Goal: Information Seeking & Learning: Check status

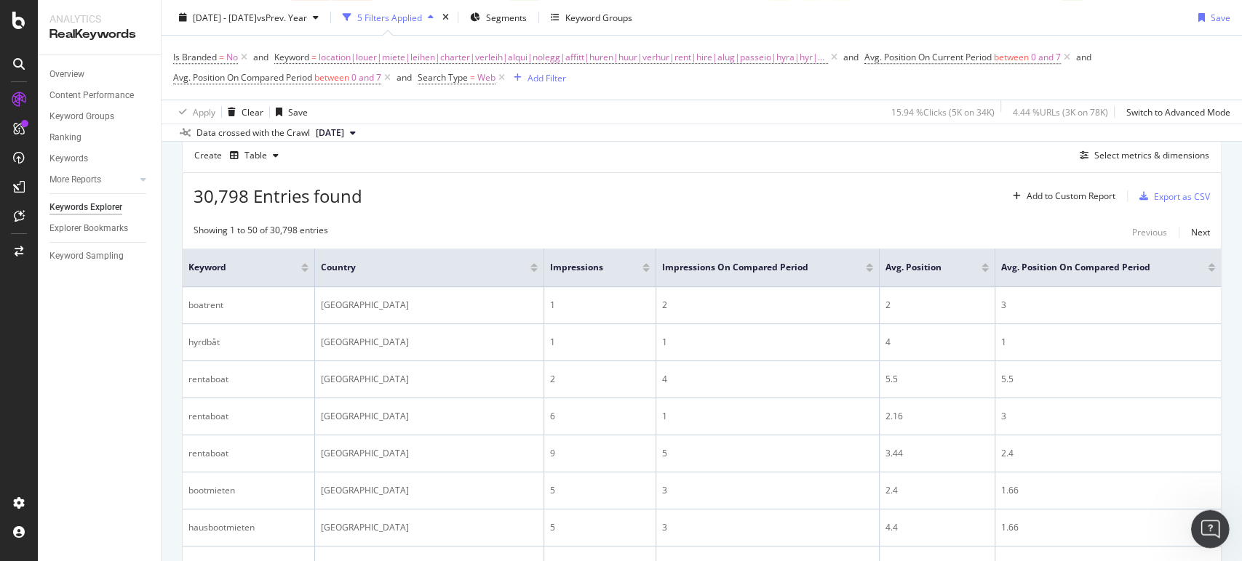
click at [1214, 511] on div "Open Intercom Messenger" at bounding box center [1207, 527] width 48 height 48
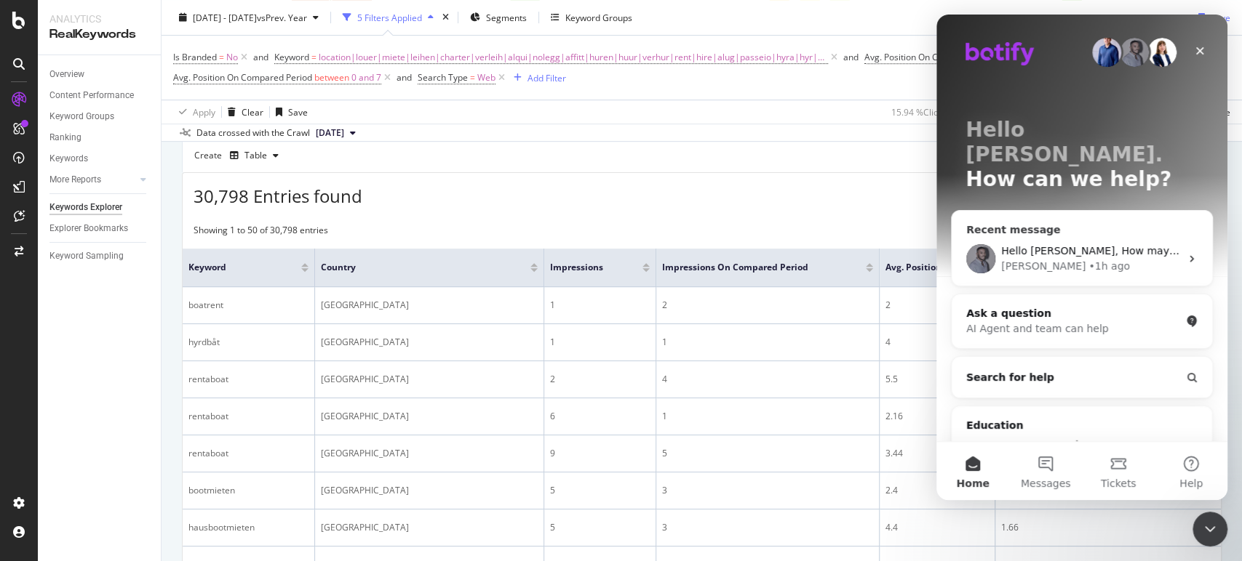
click at [1115, 232] on div "Hello Ilona, How may I help you? ​ Br, Renaud • 1h ago" at bounding box center [1081, 259] width 260 height 54
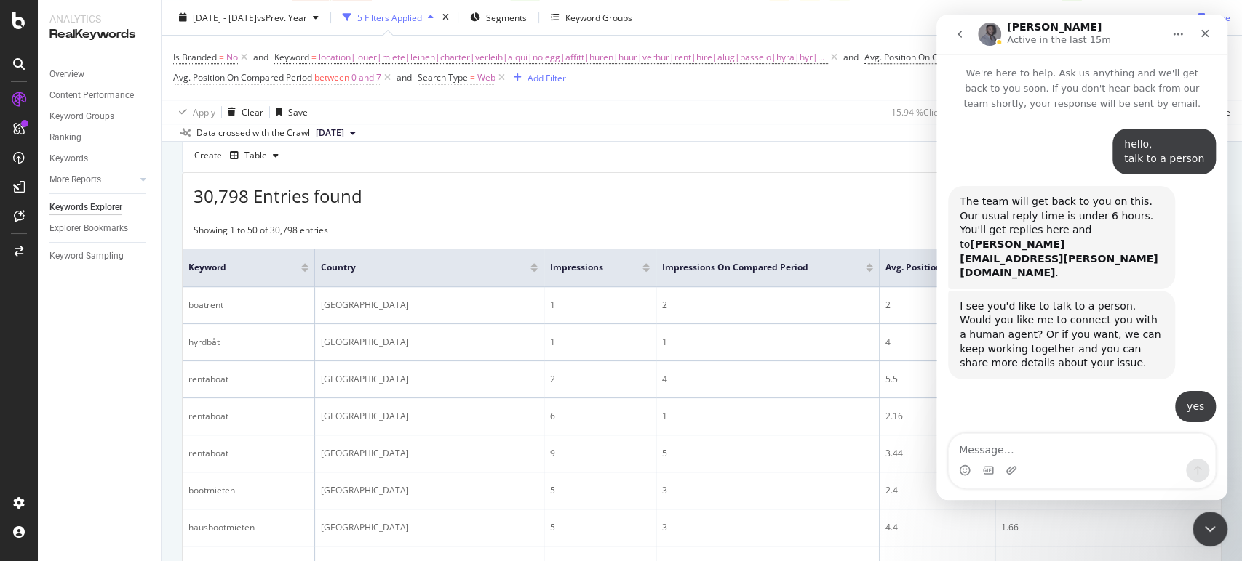
drag, startPoint x: 716, startPoint y: 208, endPoint x: 52, endPoint y: 485, distance: 719.5
click at [1202, 513] on div "Close Intercom Messenger" at bounding box center [1207, 527] width 35 height 35
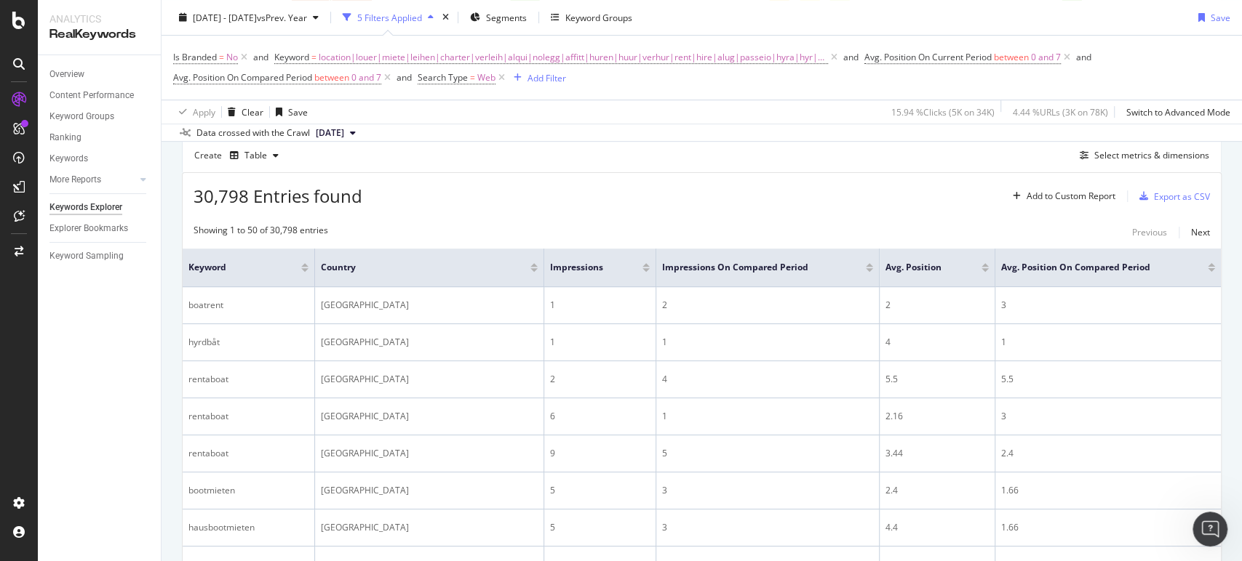
scroll to position [1345, 0]
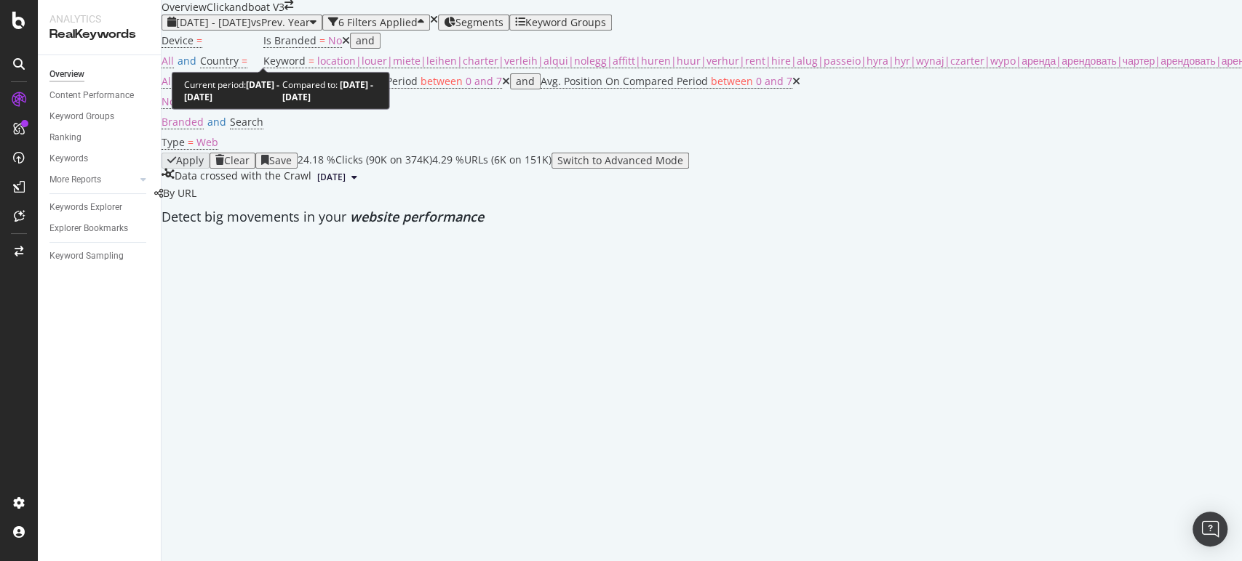
click at [310, 29] on span "vs Prev. Year" at bounding box center [280, 22] width 59 height 14
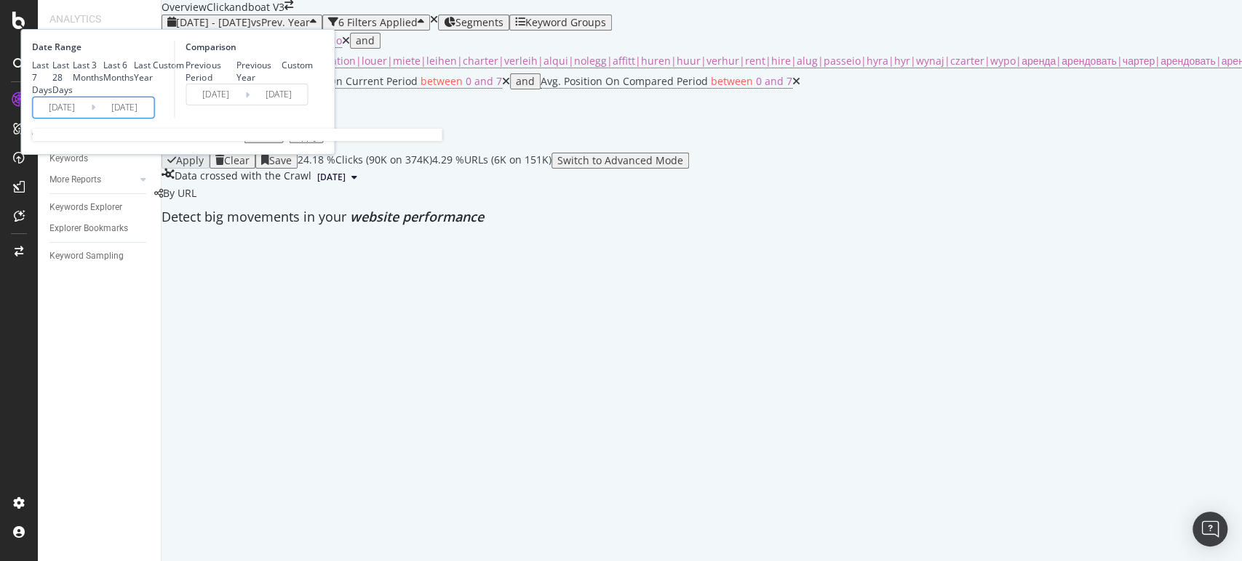
click at [91, 118] on input "2025/07/01" at bounding box center [62, 107] width 58 height 20
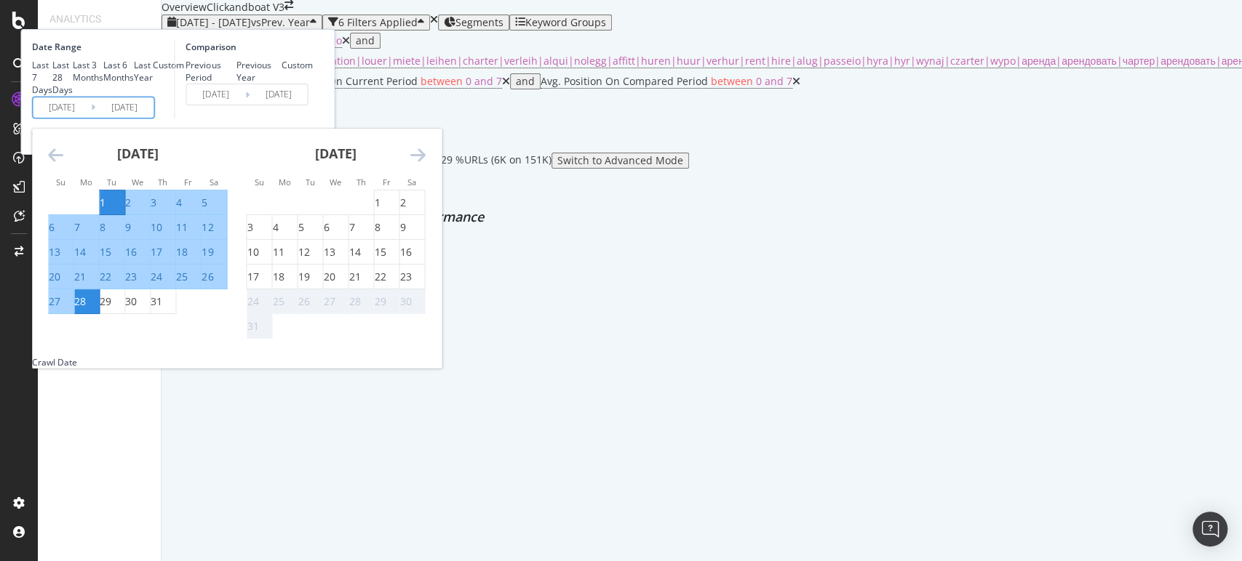
click at [63, 164] on icon "Move backward to switch to the previous month." at bounding box center [55, 154] width 15 height 17
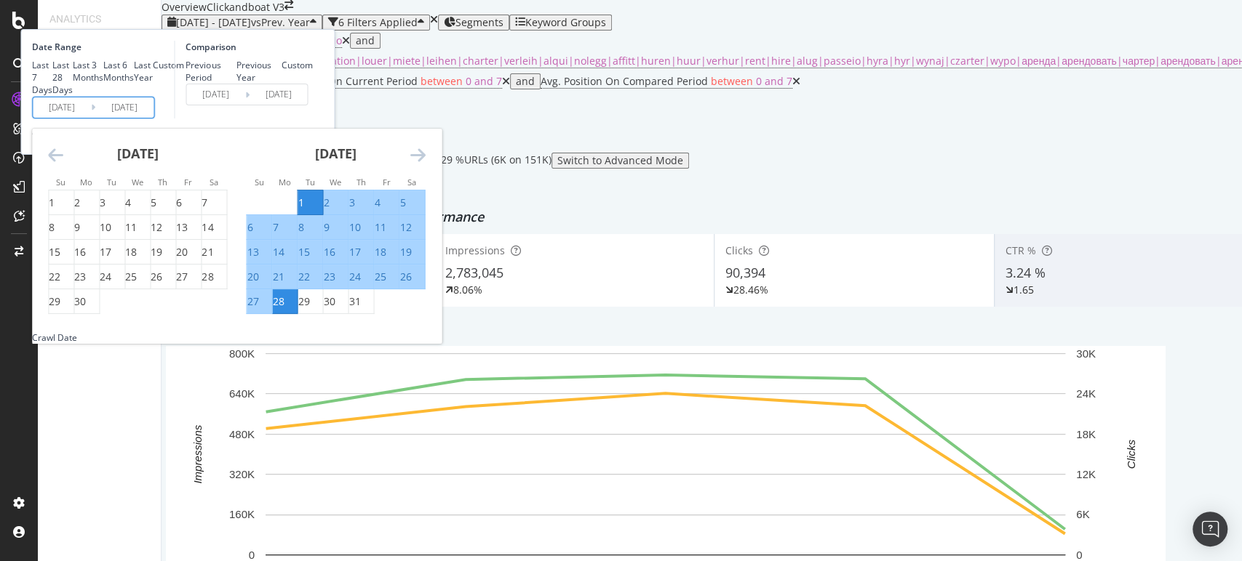
click at [63, 164] on icon "Move backward to switch to the previous month." at bounding box center [55, 154] width 15 height 17
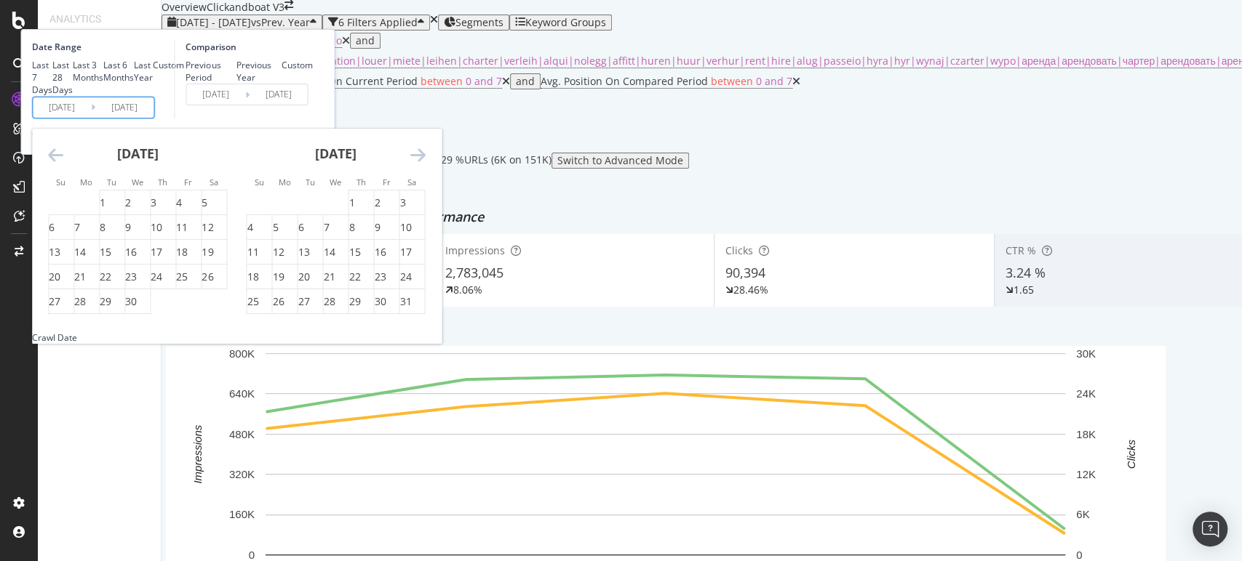
click at [63, 164] on icon "Move backward to switch to the previous month." at bounding box center [55, 154] width 15 height 17
click at [131, 210] on div "1" at bounding box center [128, 203] width 6 height 15
type input "2025/01/01"
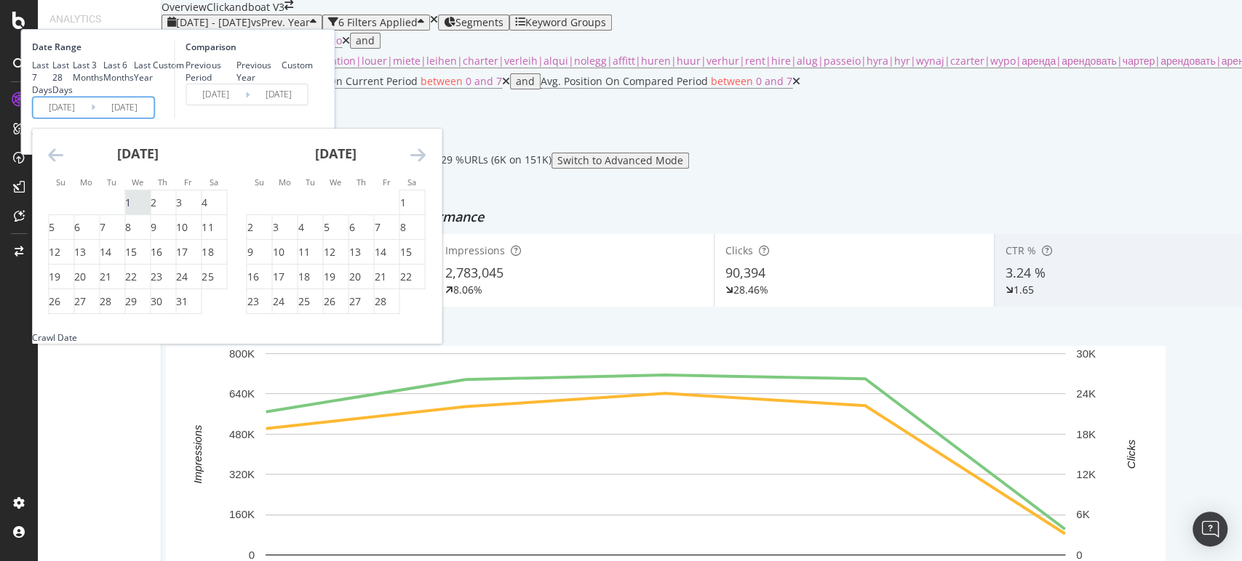
type input "2024/01/03"
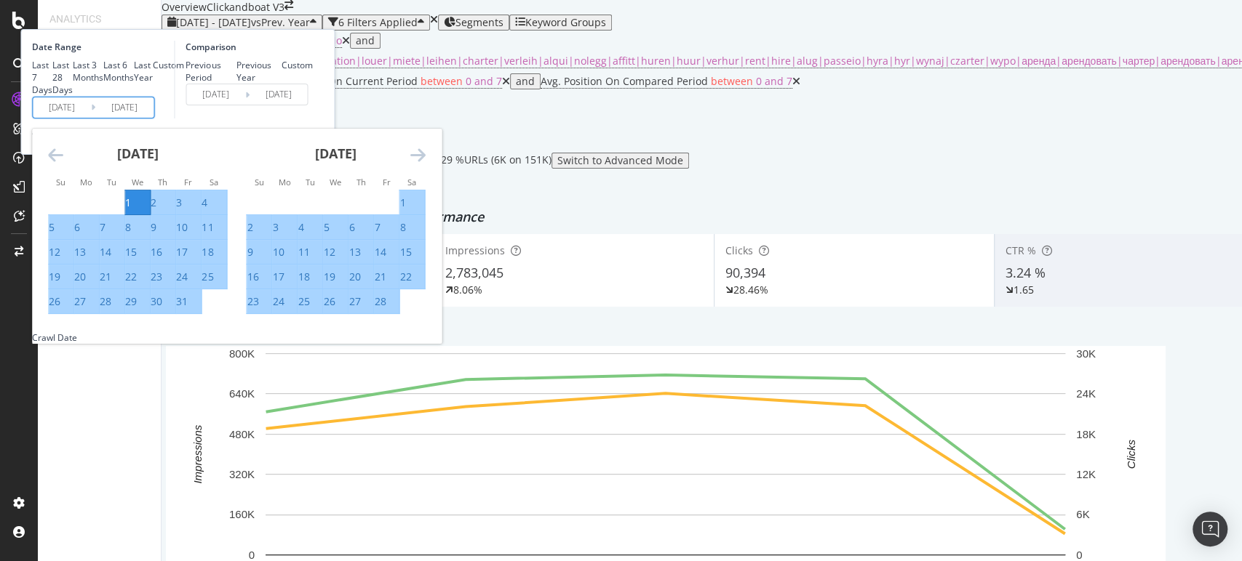
click at [425, 164] on icon "Move forward to switch to the next month." at bounding box center [416, 154] width 15 height 17
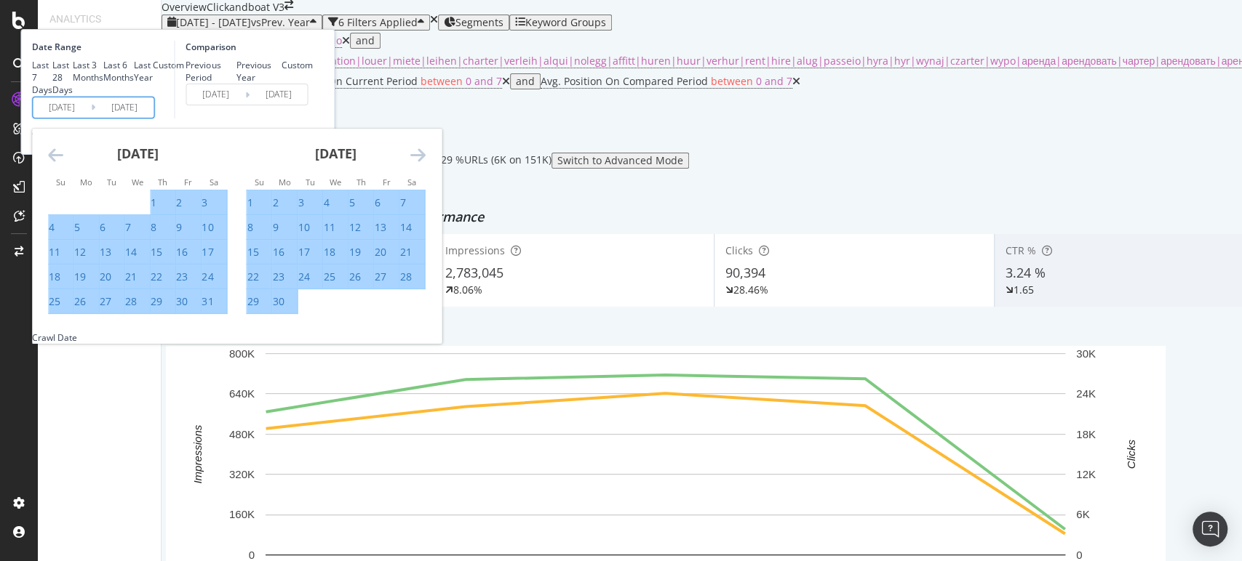
click at [425, 164] on icon "Move forward to switch to the next month." at bounding box center [416, 154] width 15 height 17
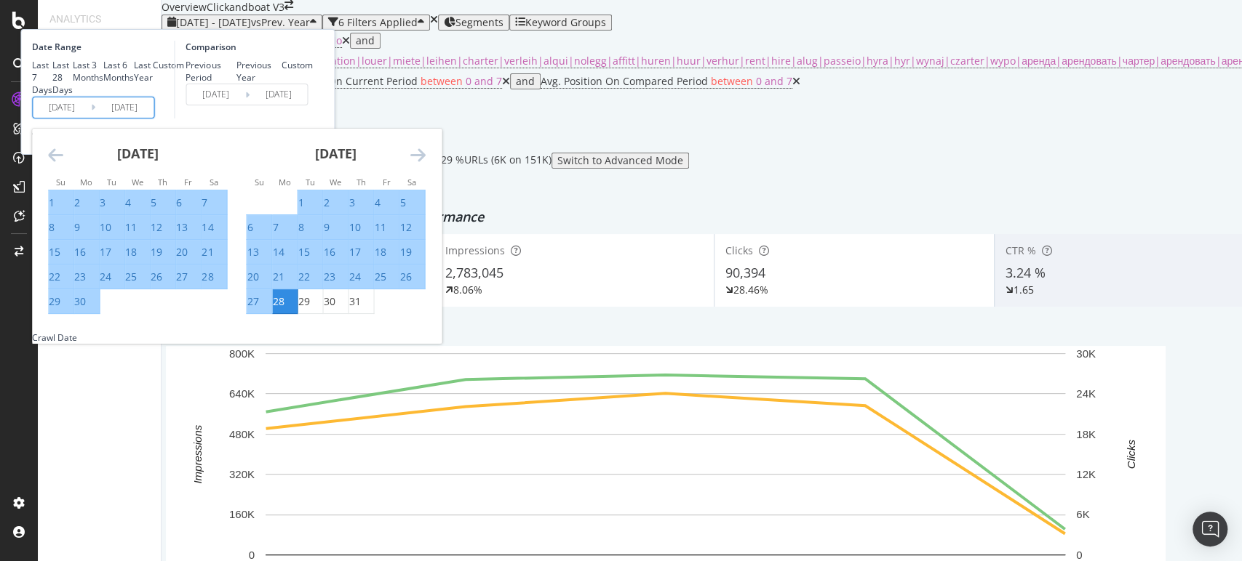
click at [425, 164] on icon "Move forward to switch to the next month." at bounding box center [416, 154] width 15 height 17
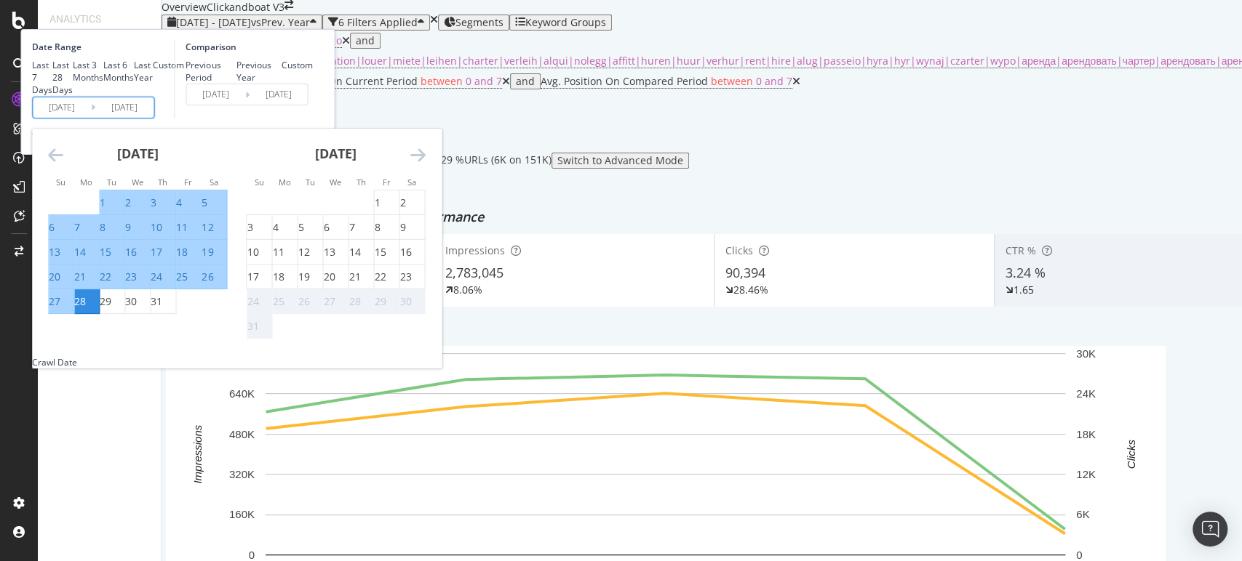
click at [411, 284] on div "23" at bounding box center [405, 277] width 12 height 15
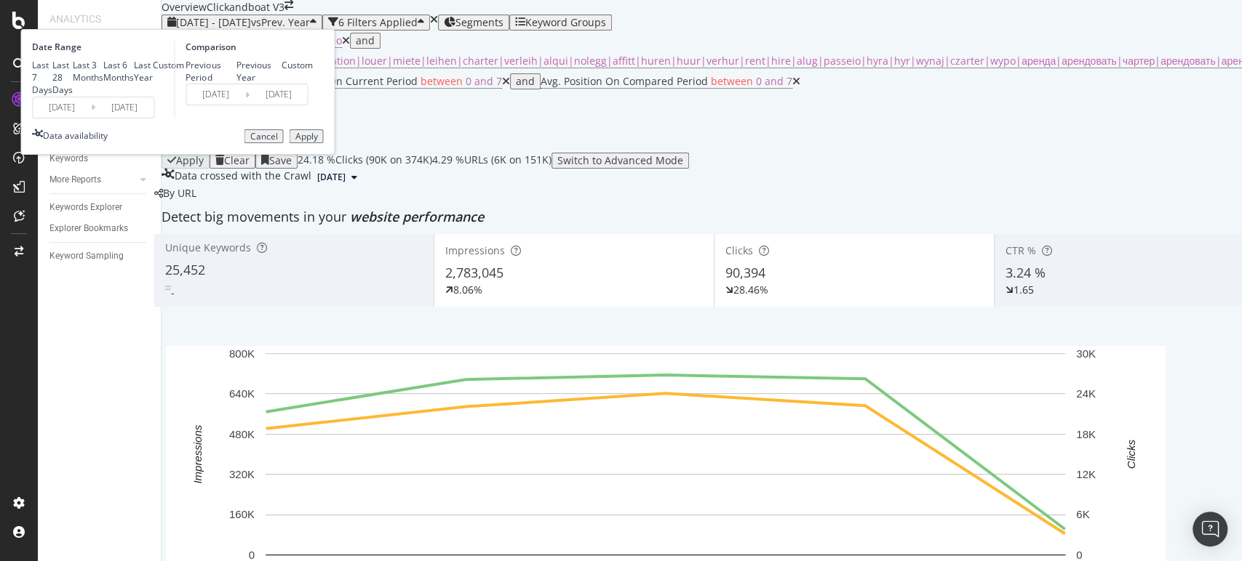
type input "2025/08/23"
type input "2024/08/24"
click at [317, 142] on div "Apply" at bounding box center [306, 137] width 23 height 10
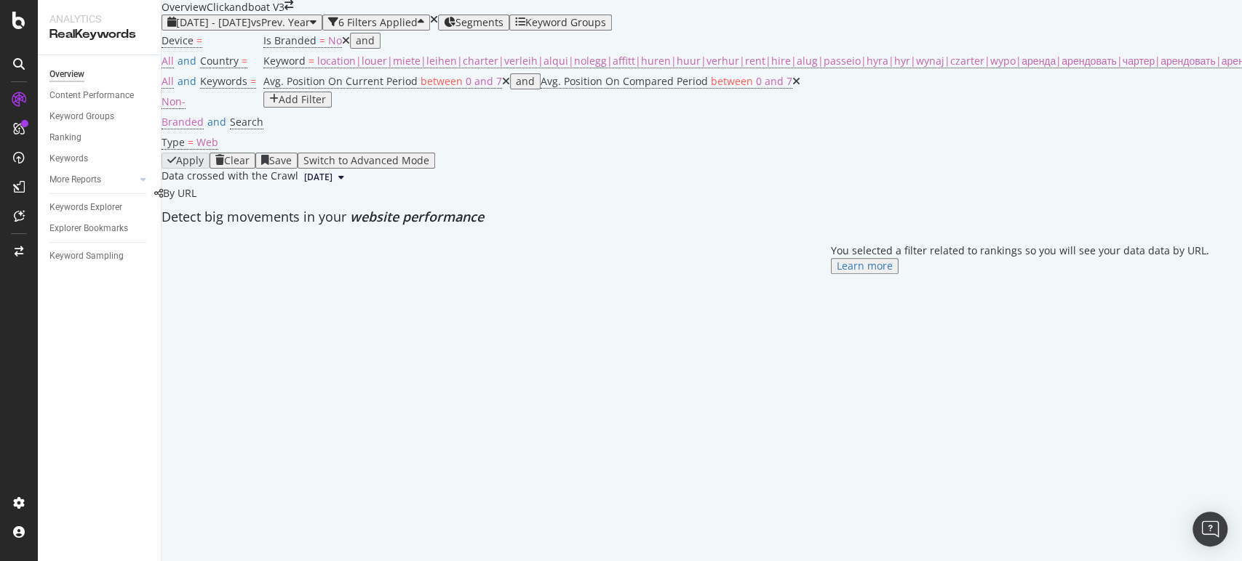
click at [196, 200] on span "By URL" at bounding box center [179, 193] width 33 height 14
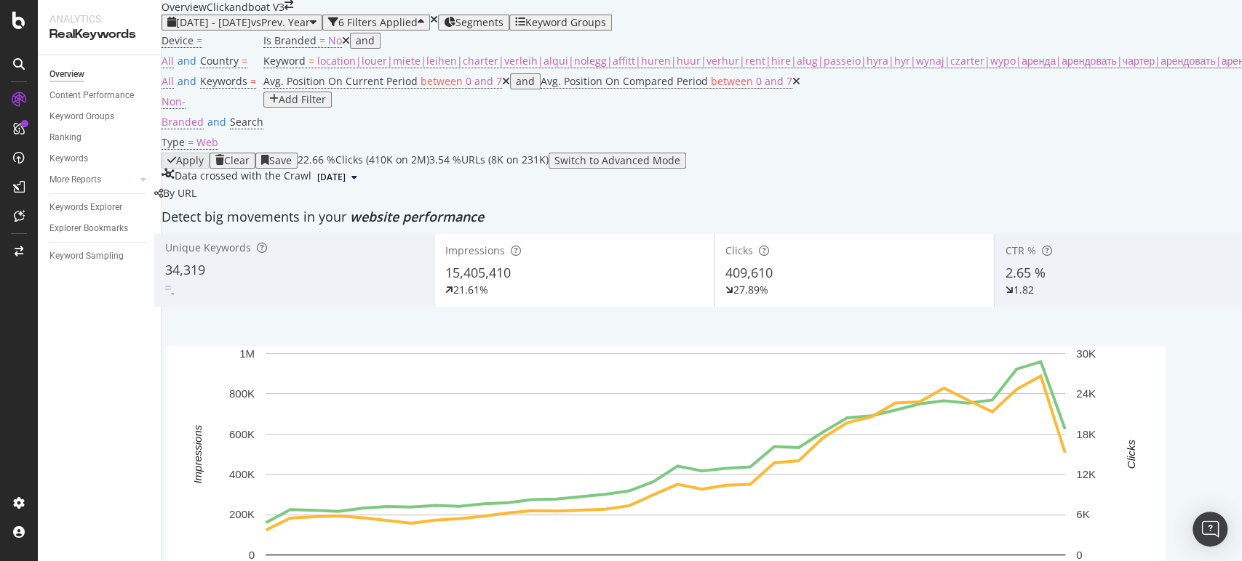
click at [714, 289] on div "Clicks 409,610 27.89%" at bounding box center [853, 270] width 279 height 65
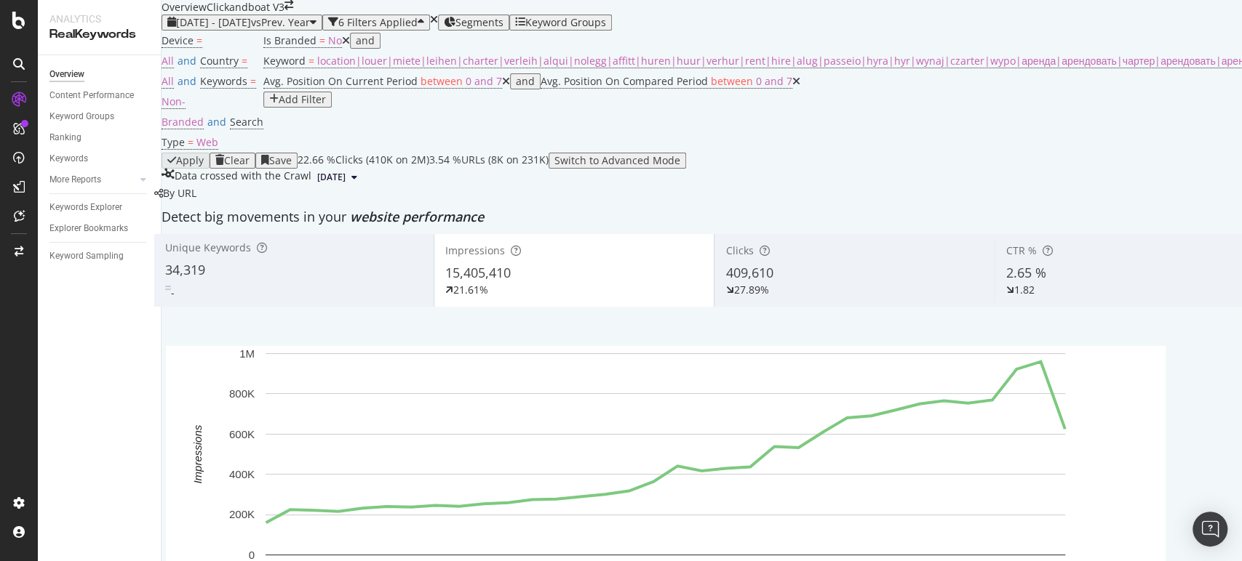
scroll to position [81, 0]
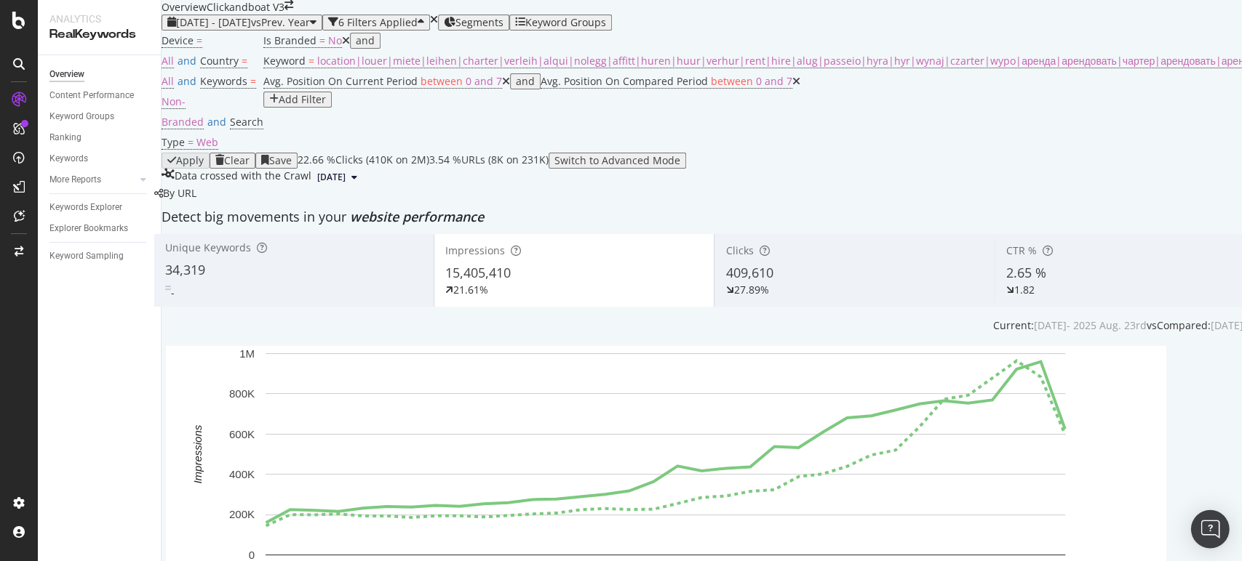
click at [1208, 537] on img "Open Intercom Messenger" at bounding box center [1209, 529] width 19 height 19
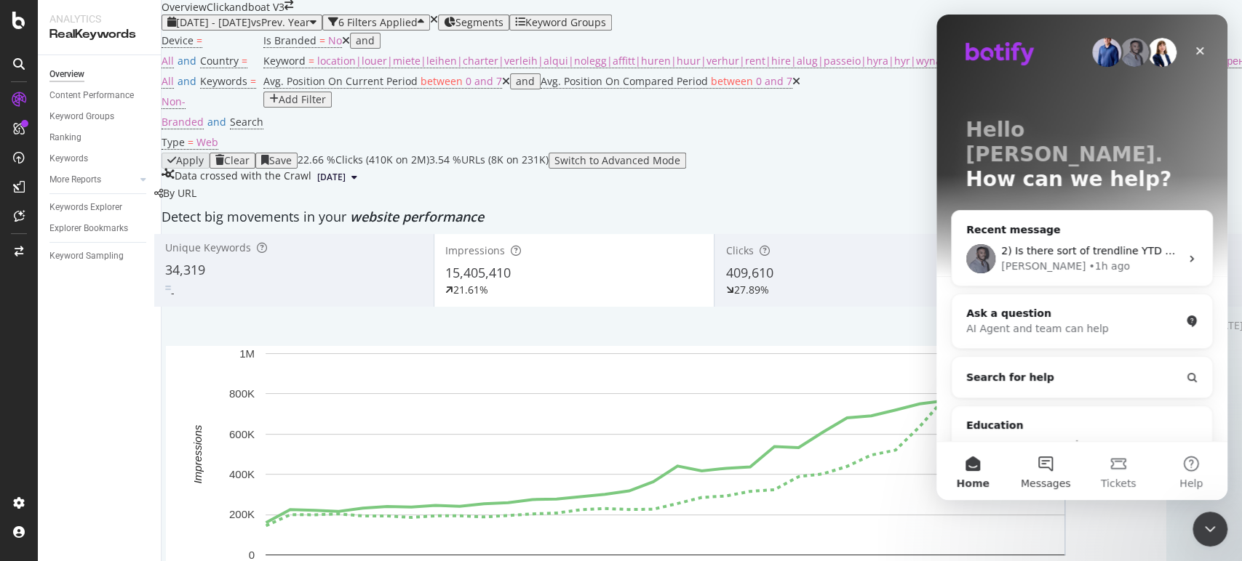
scroll to position [0, 0]
click at [1044, 464] on button "Messages" at bounding box center [1045, 471] width 73 height 58
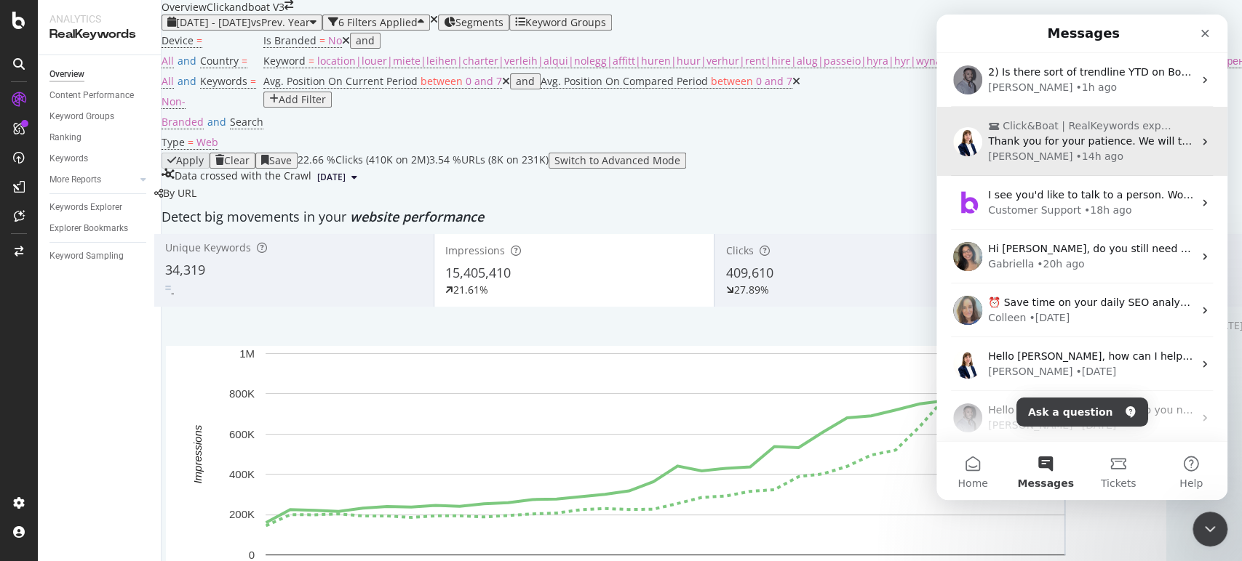
click at [1079, 146] on span "Thank you for your patience. We will try to get back to you as soon as possible." at bounding box center [1190, 141] width 405 height 12
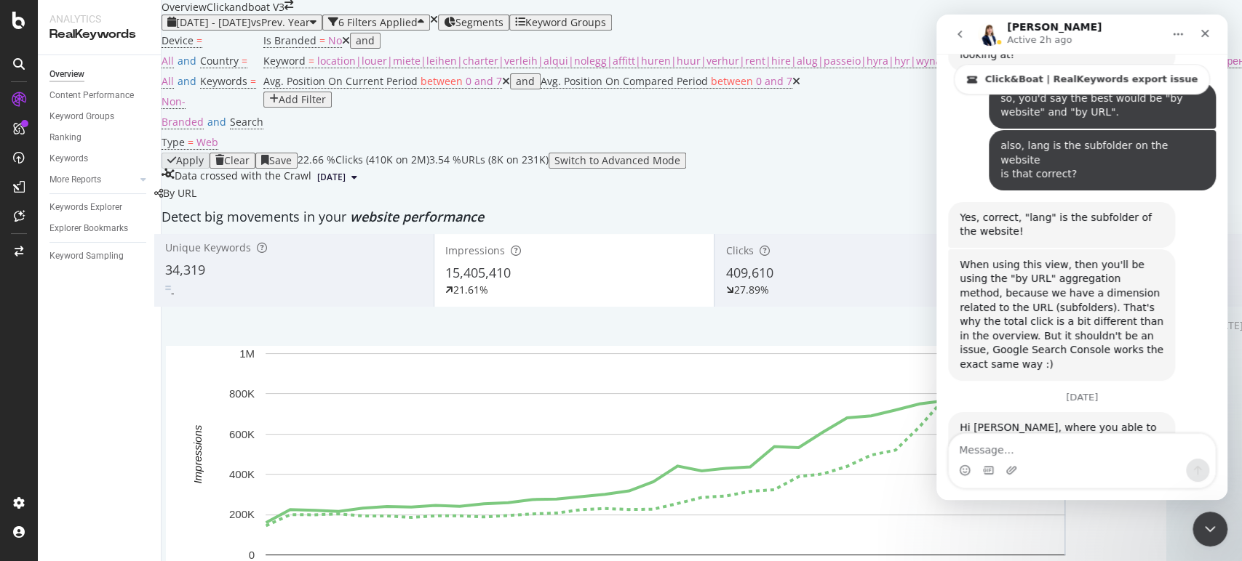
scroll to position [8026, 0]
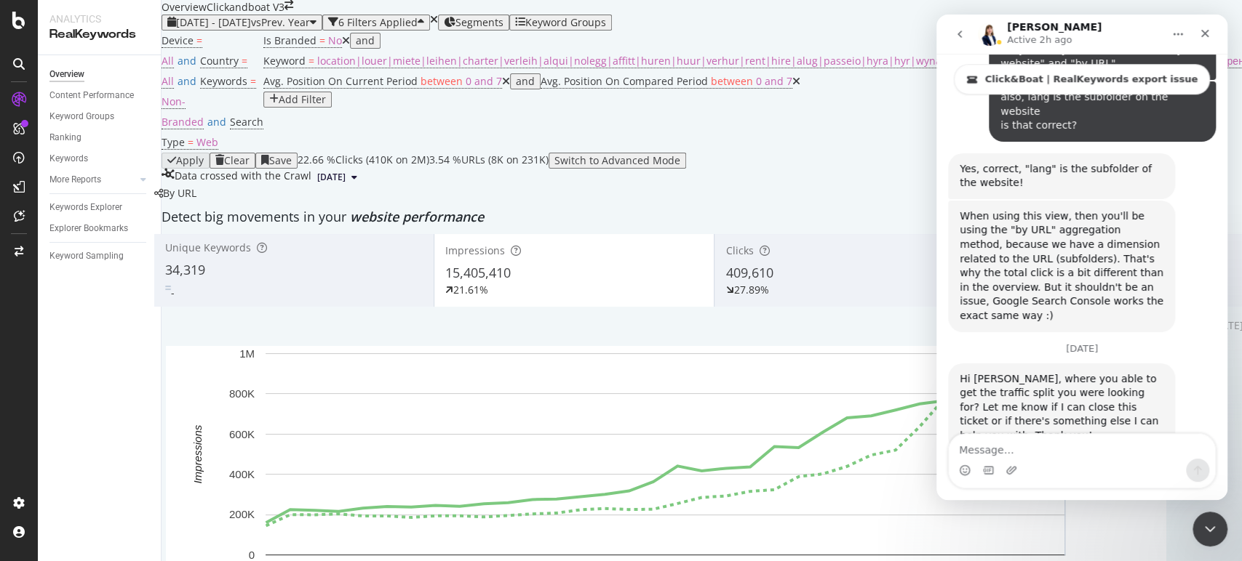
click at [1056, 440] on textarea "Message…" at bounding box center [1081, 446] width 266 height 25
type textarea "hello [PERSON_NAME]"
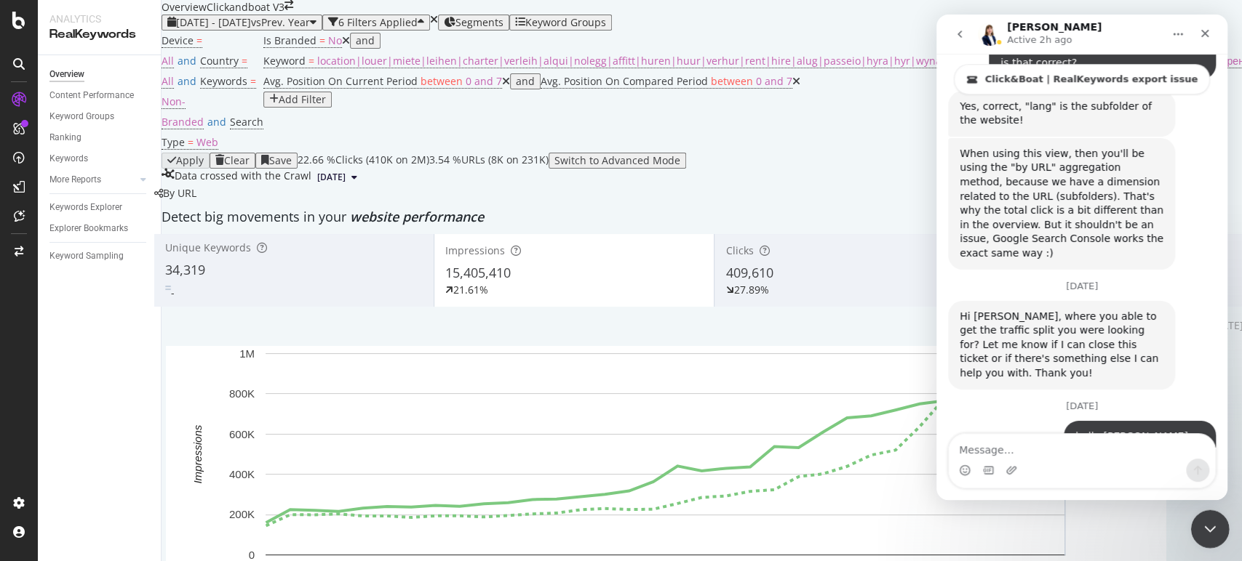
click at [1218, 519] on div "Close Intercom Messenger" at bounding box center [1207, 527] width 35 height 35
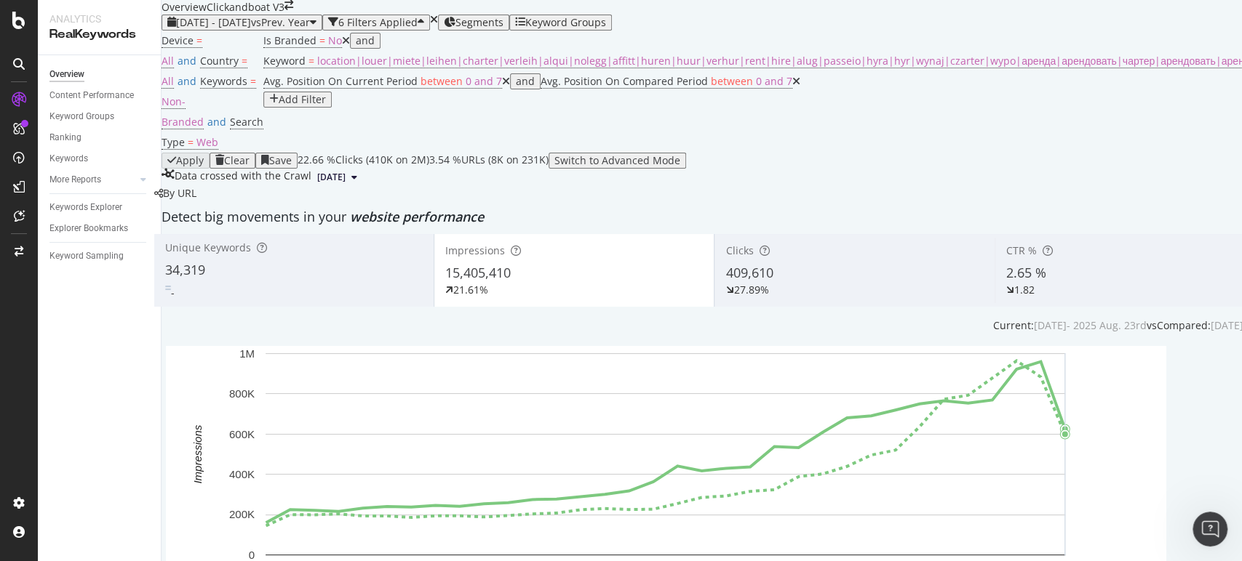
scroll to position [565, 0]
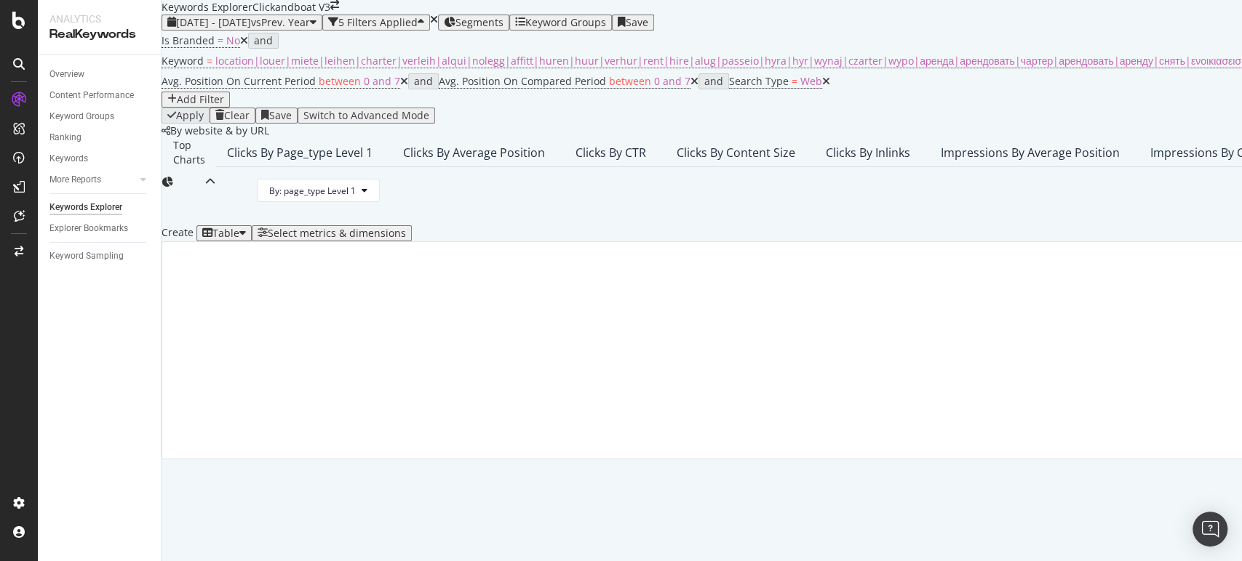
click at [8, 561] on icon "close toast" at bounding box center [4, 568] width 8 height 15
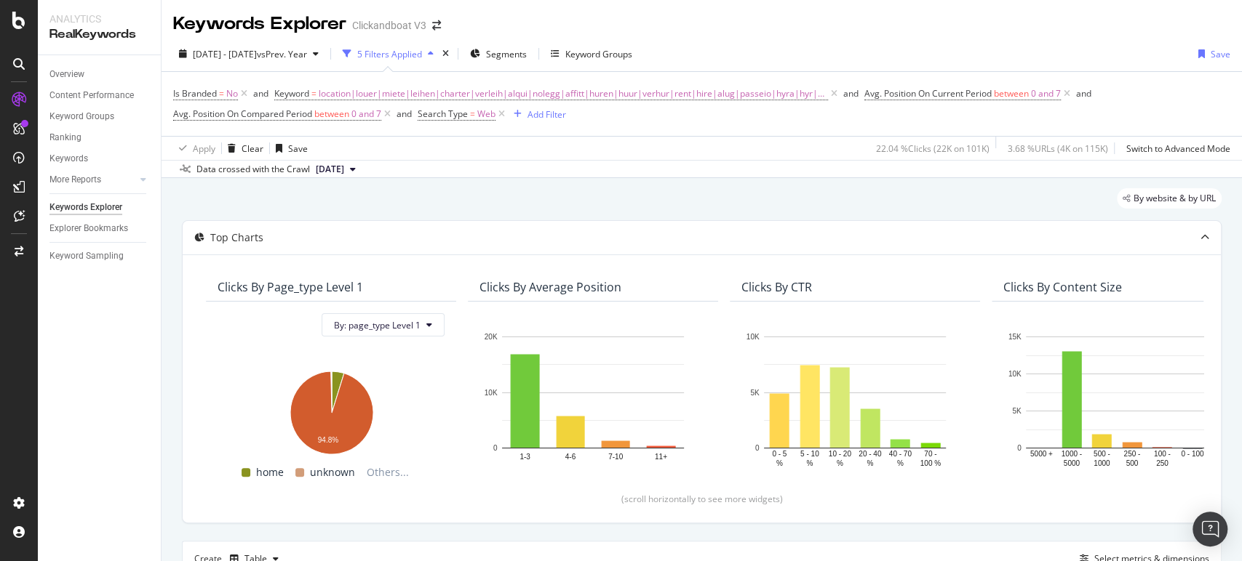
click at [785, 208] on div "By website & by URL" at bounding box center [701, 204] width 1039 height 32
click at [1220, 535] on div "Open Intercom Messenger" at bounding box center [1210, 530] width 39 height 39
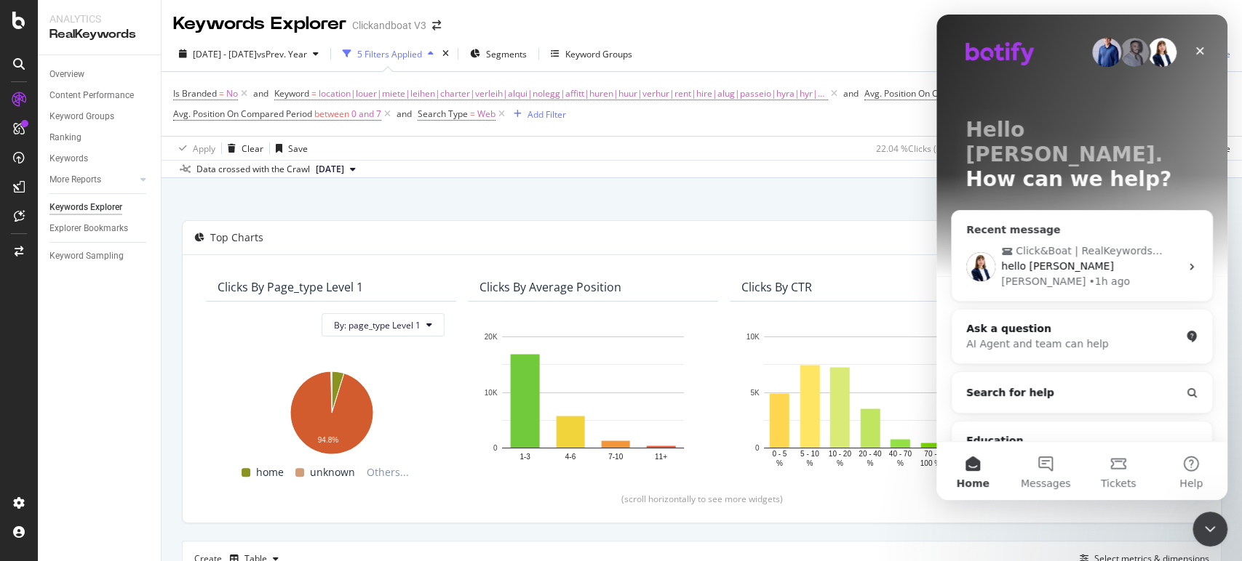
click at [1166, 259] on div "hello [PERSON_NAME]" at bounding box center [1090, 266] width 179 height 15
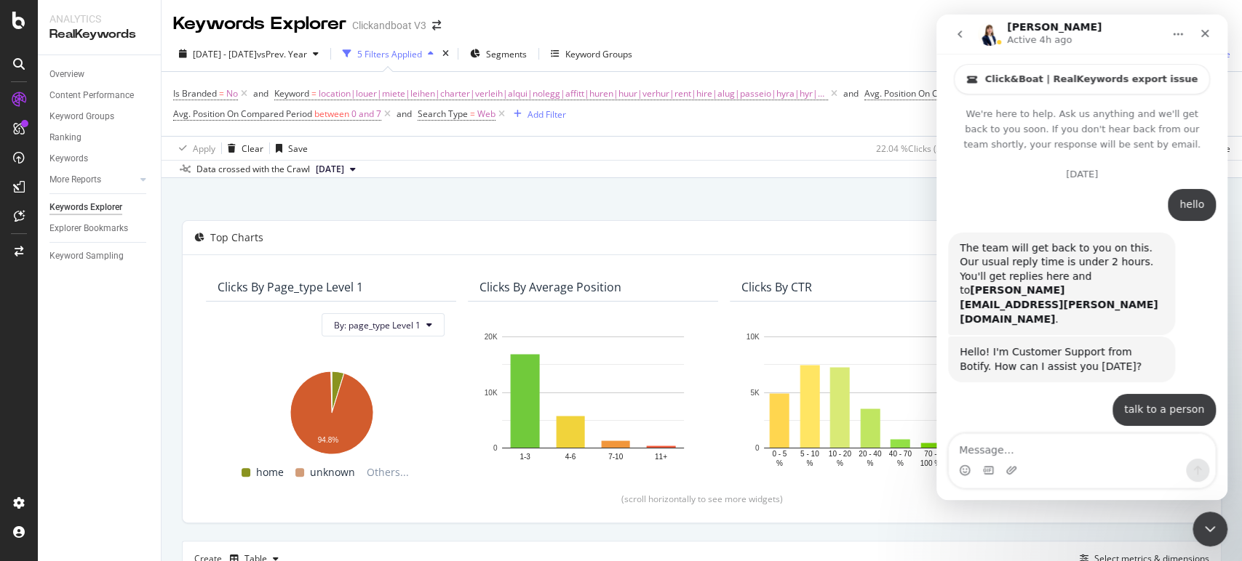
scroll to position [8088, 0]
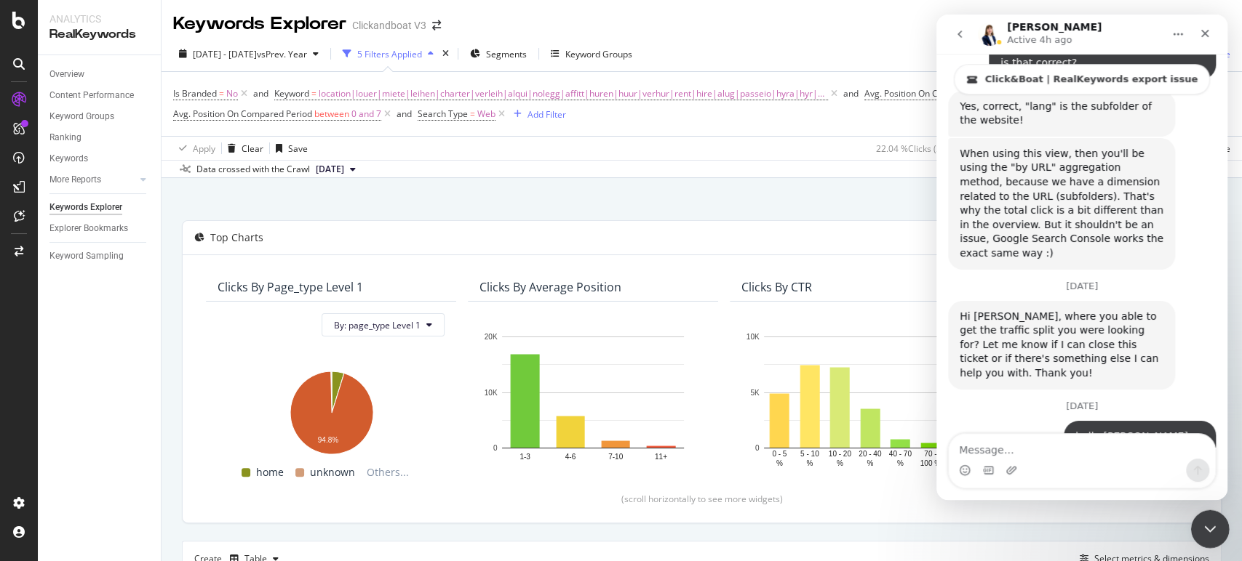
click at [1205, 529] on icon "Close Intercom Messenger" at bounding box center [1207, 527] width 17 height 17
